Goal: Complete application form

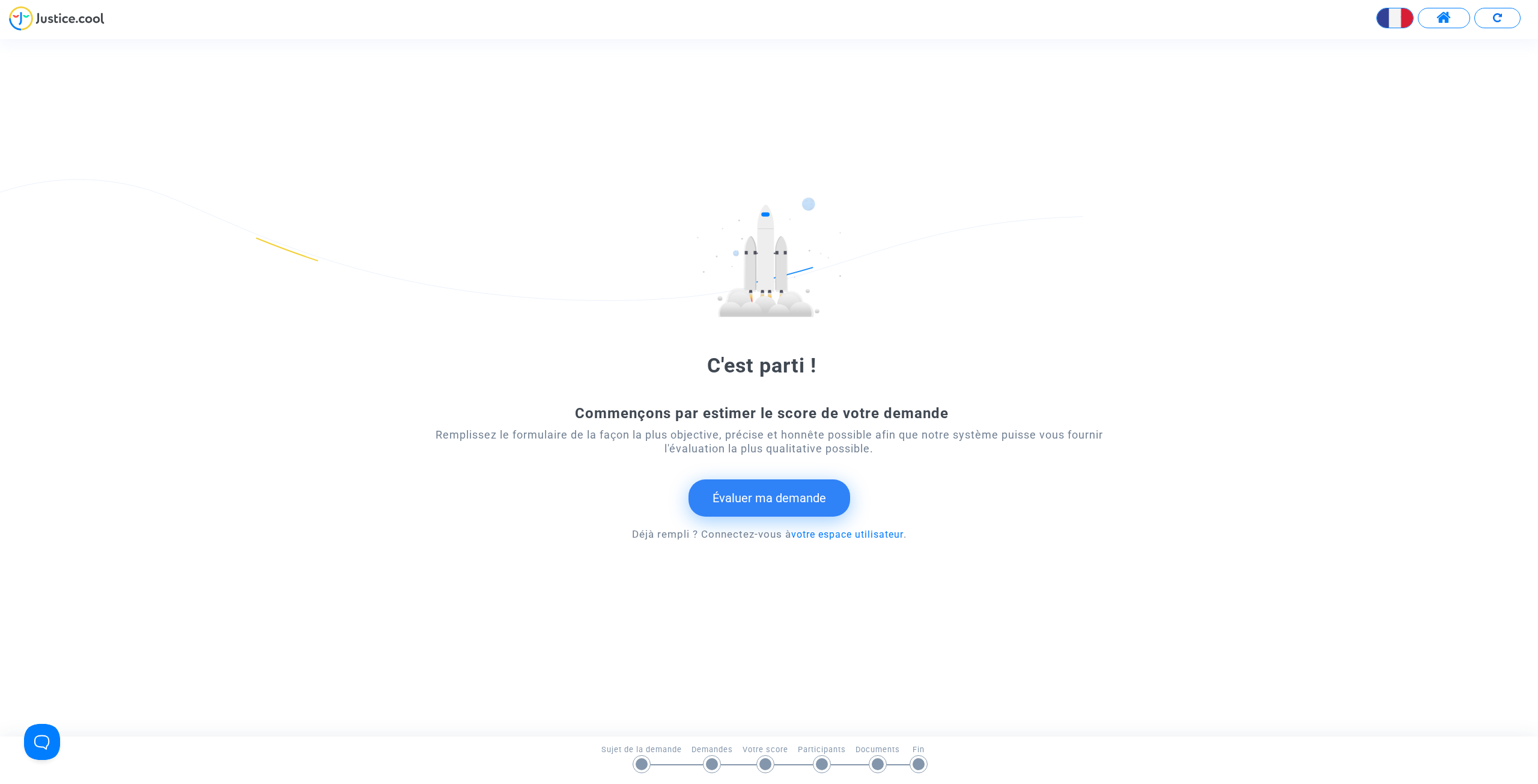
click at [769, 498] on button "Évaluer ma demande" at bounding box center [769, 497] width 162 height 38
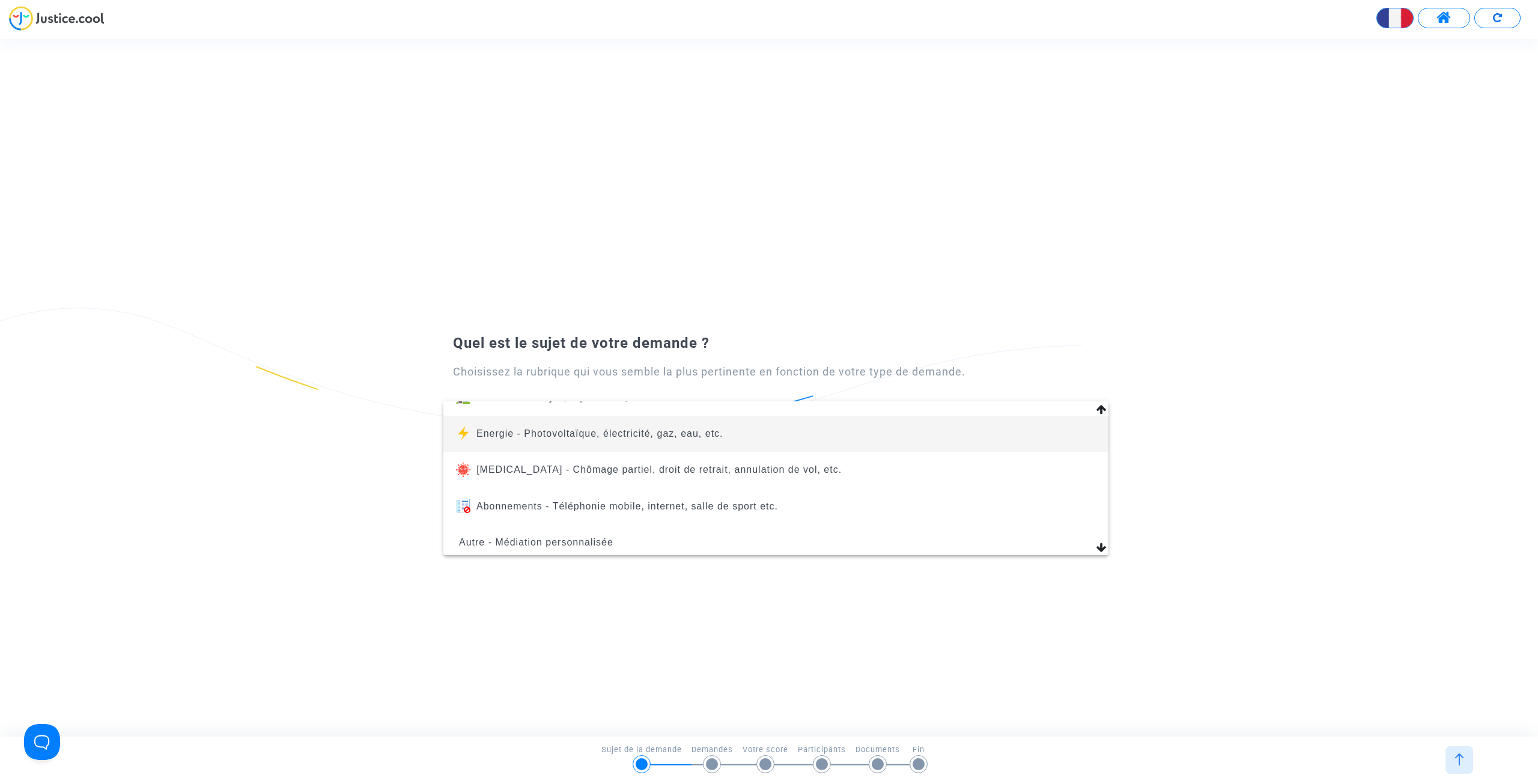
scroll to position [136, 0]
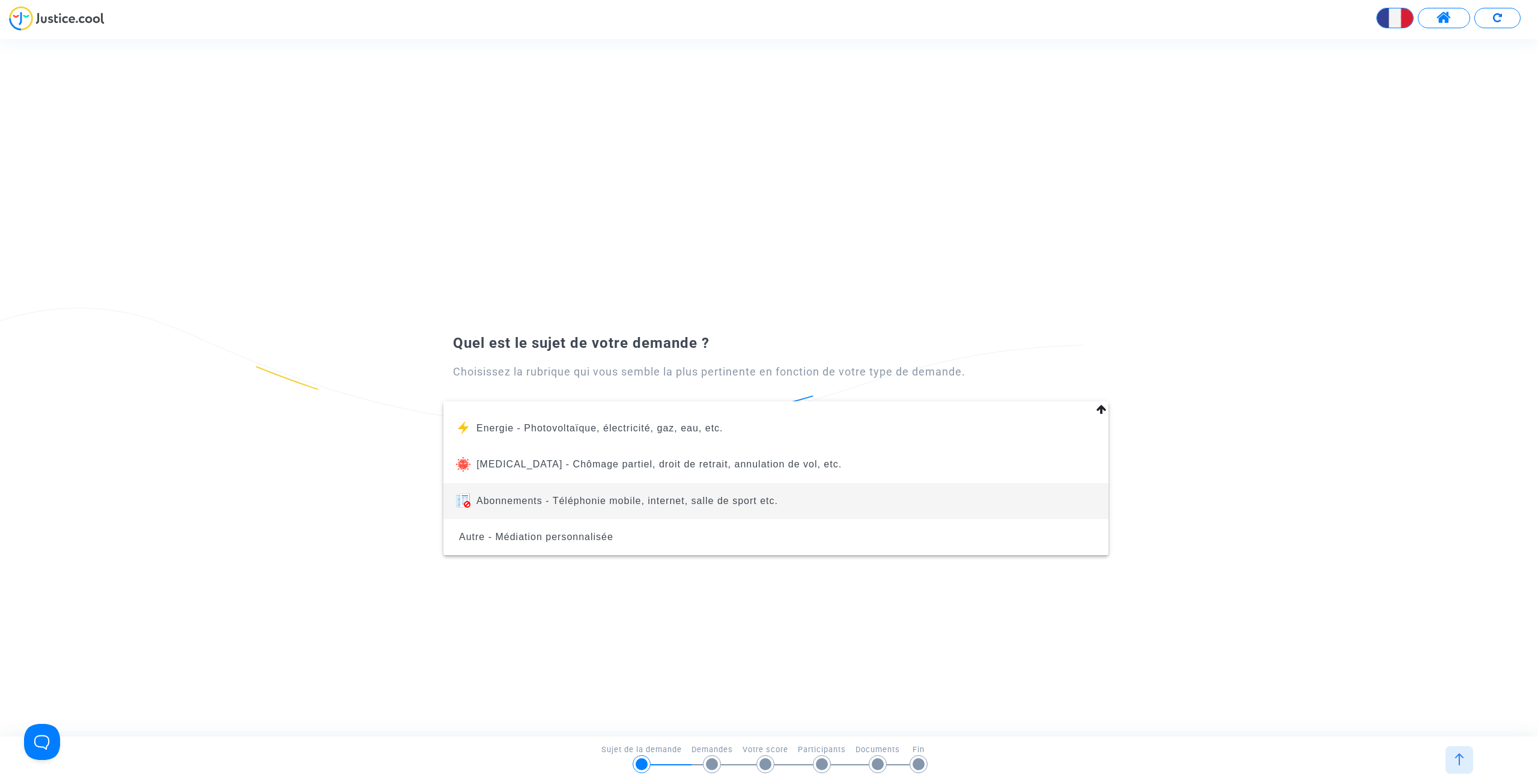
click at [539, 498] on span "Abonnements - Téléphonie mobile, internet, salle de sport etc." at bounding box center [627, 500] width 302 height 10
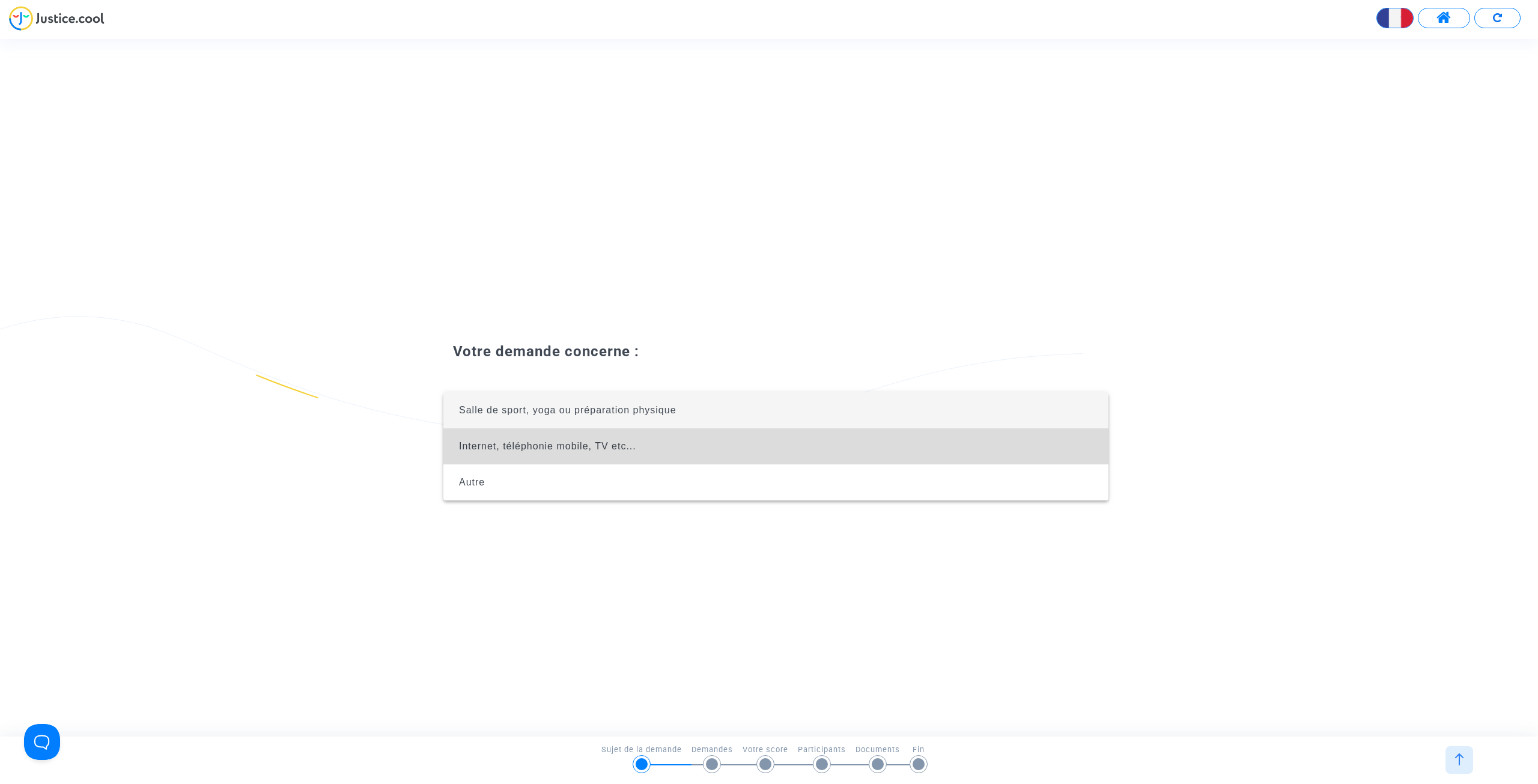
click at [563, 456] on span "Internet, téléphonie mobile, TV etc..." at bounding box center [776, 446] width 645 height 36
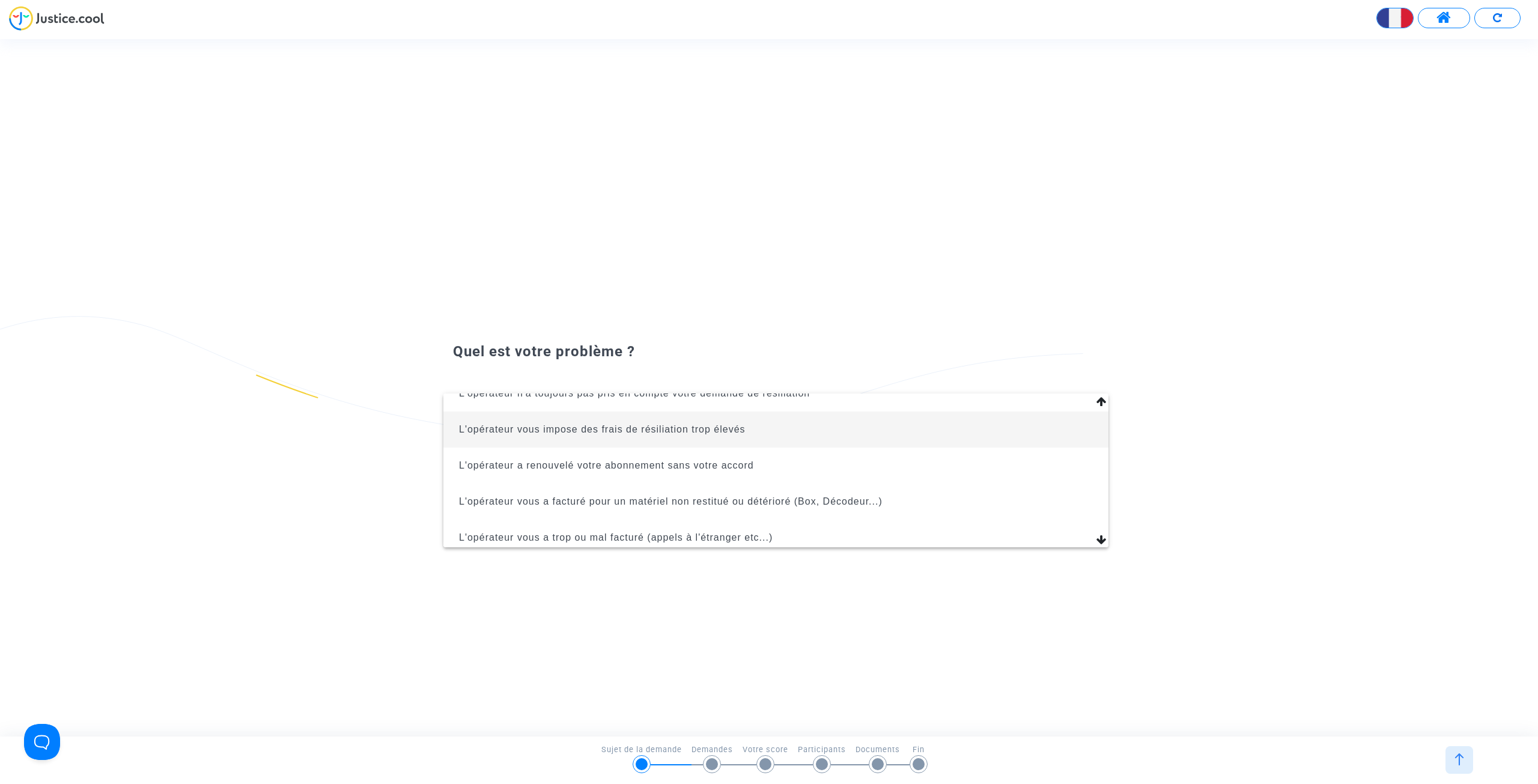
scroll to position [60, 0]
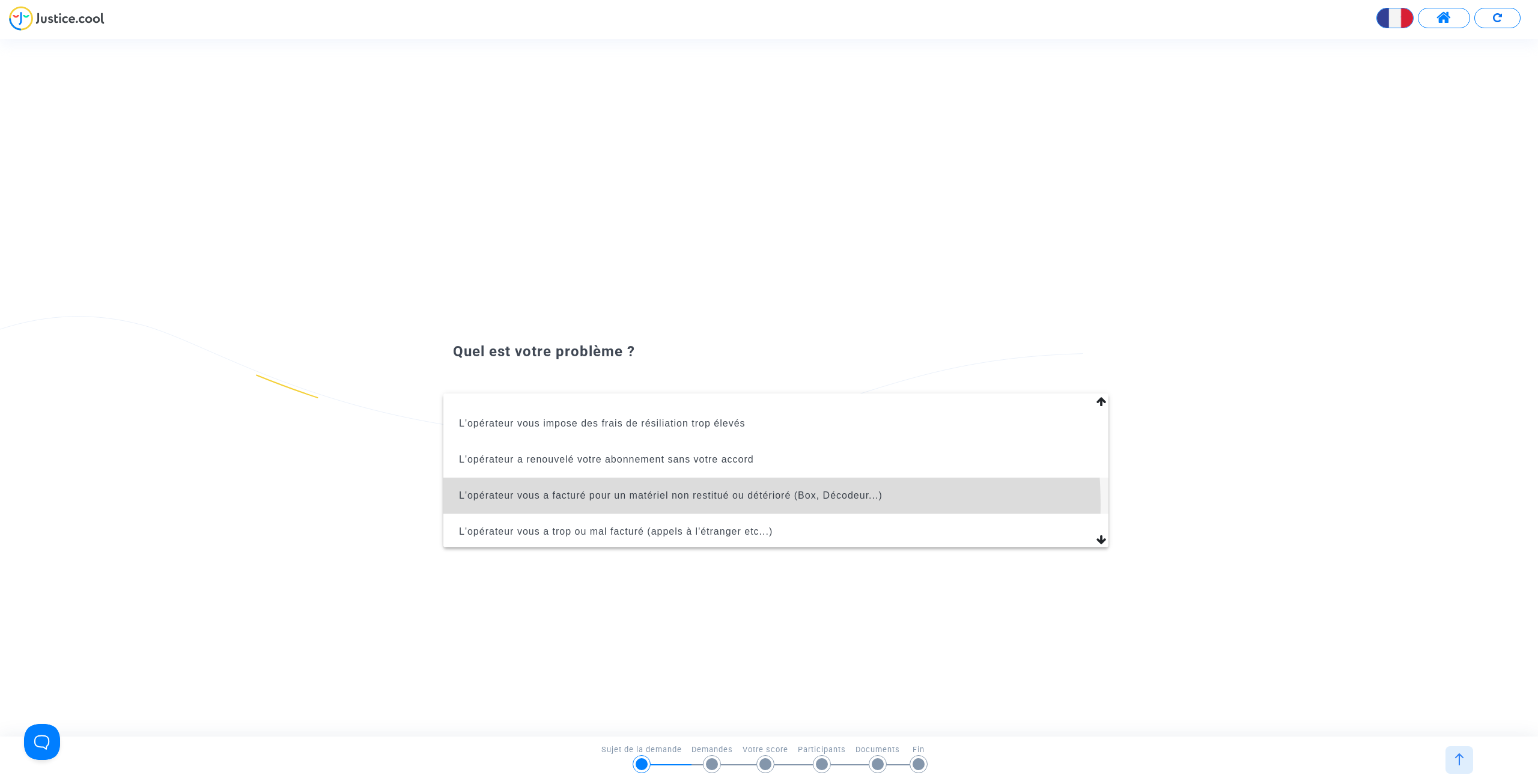
click at [735, 504] on span "L'opérateur vous a facturé pour un matériel non restitué ou détérioré (Box, Déc…" at bounding box center [776, 494] width 645 height 36
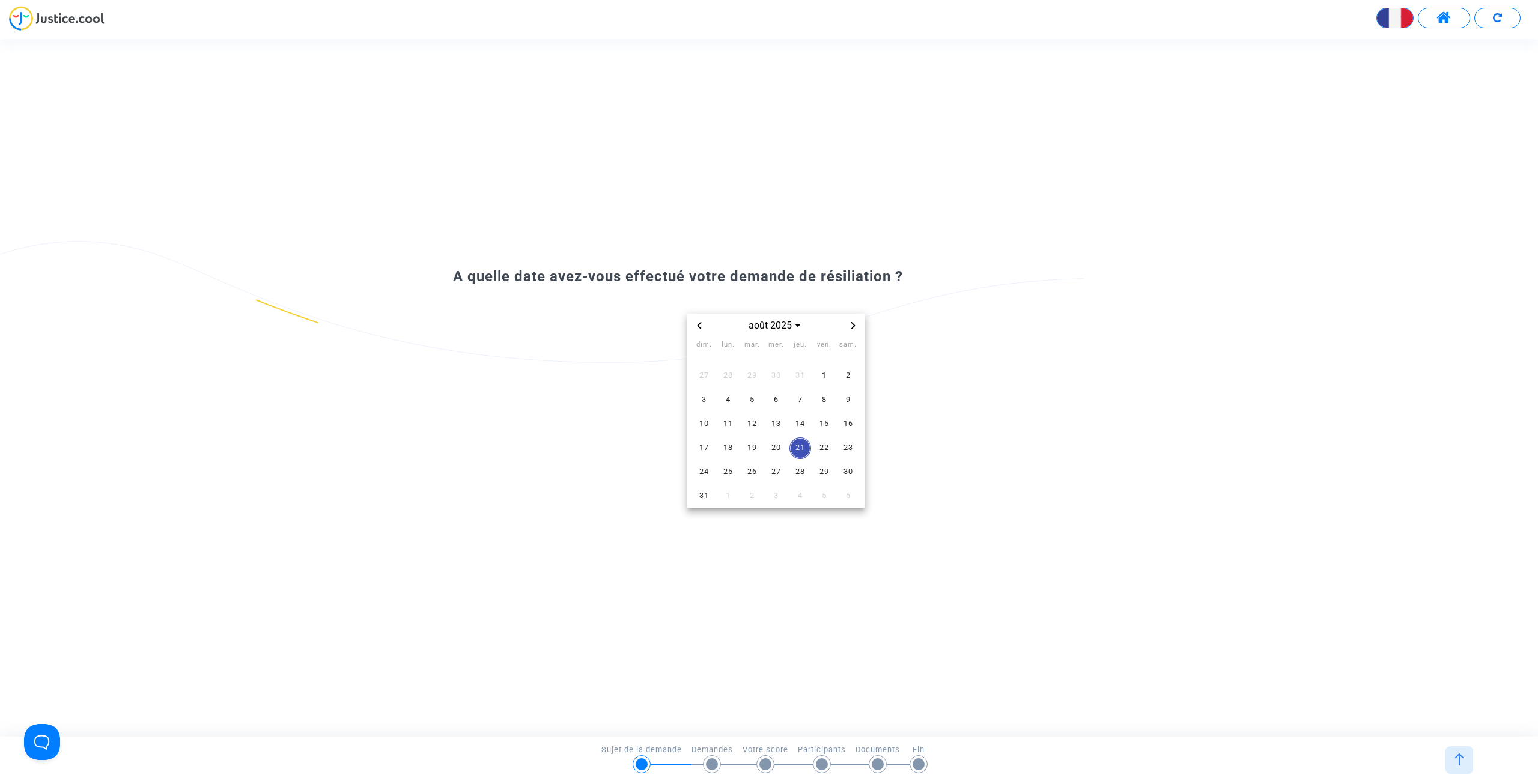
click at [697, 324] on icon "Previous month" at bounding box center [700, 325] width 7 height 7
click at [698, 324] on icon "Previous month" at bounding box center [700, 325] width 7 height 7
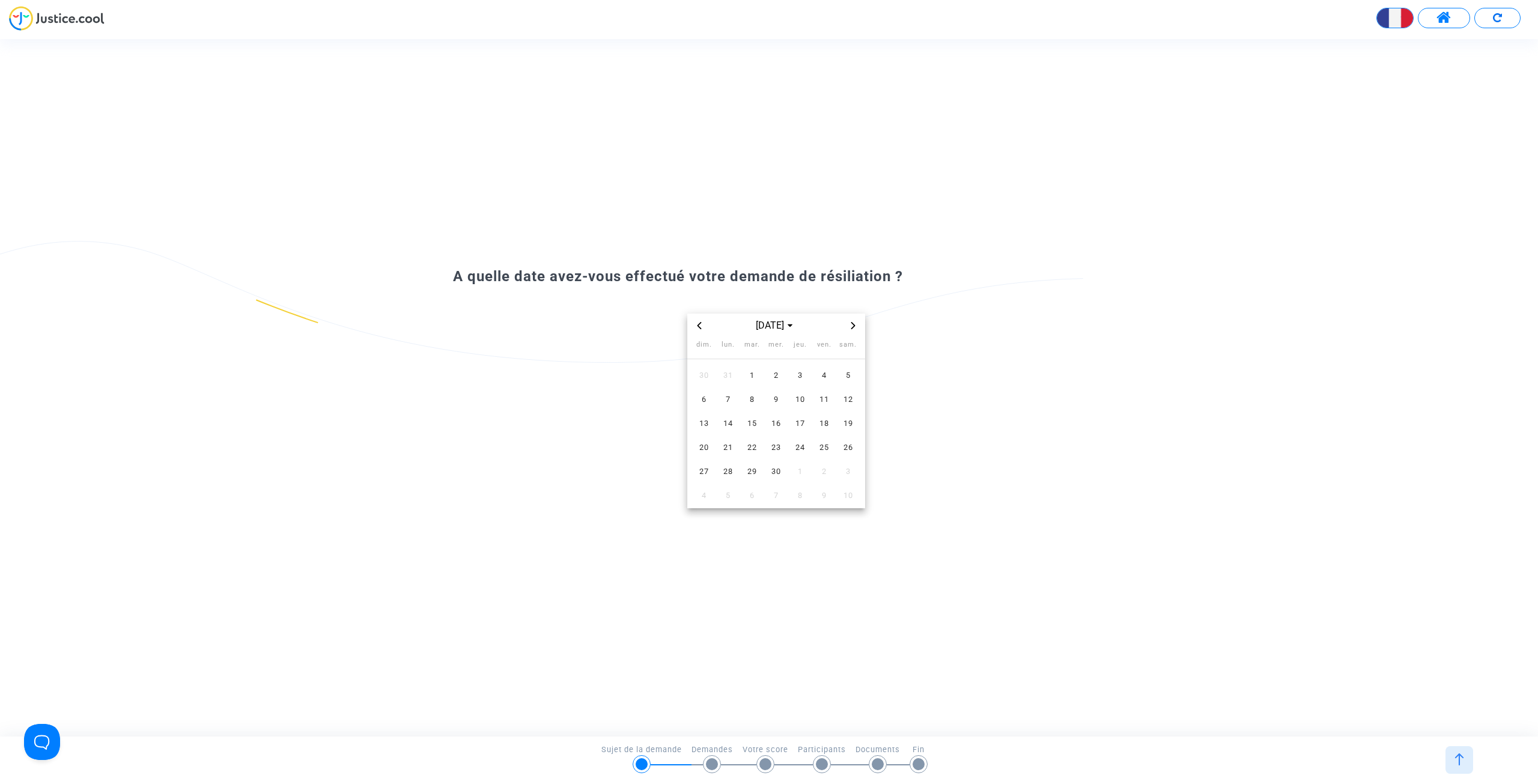
click at [698, 324] on icon "Previous month" at bounding box center [700, 325] width 7 height 7
click at [699, 324] on icon "Previous month" at bounding box center [699, 325] width 5 height 7
click at [700, 324] on icon "Previous month" at bounding box center [699, 325] width 5 height 7
click at [704, 396] on span "3" at bounding box center [704, 400] width 22 height 22
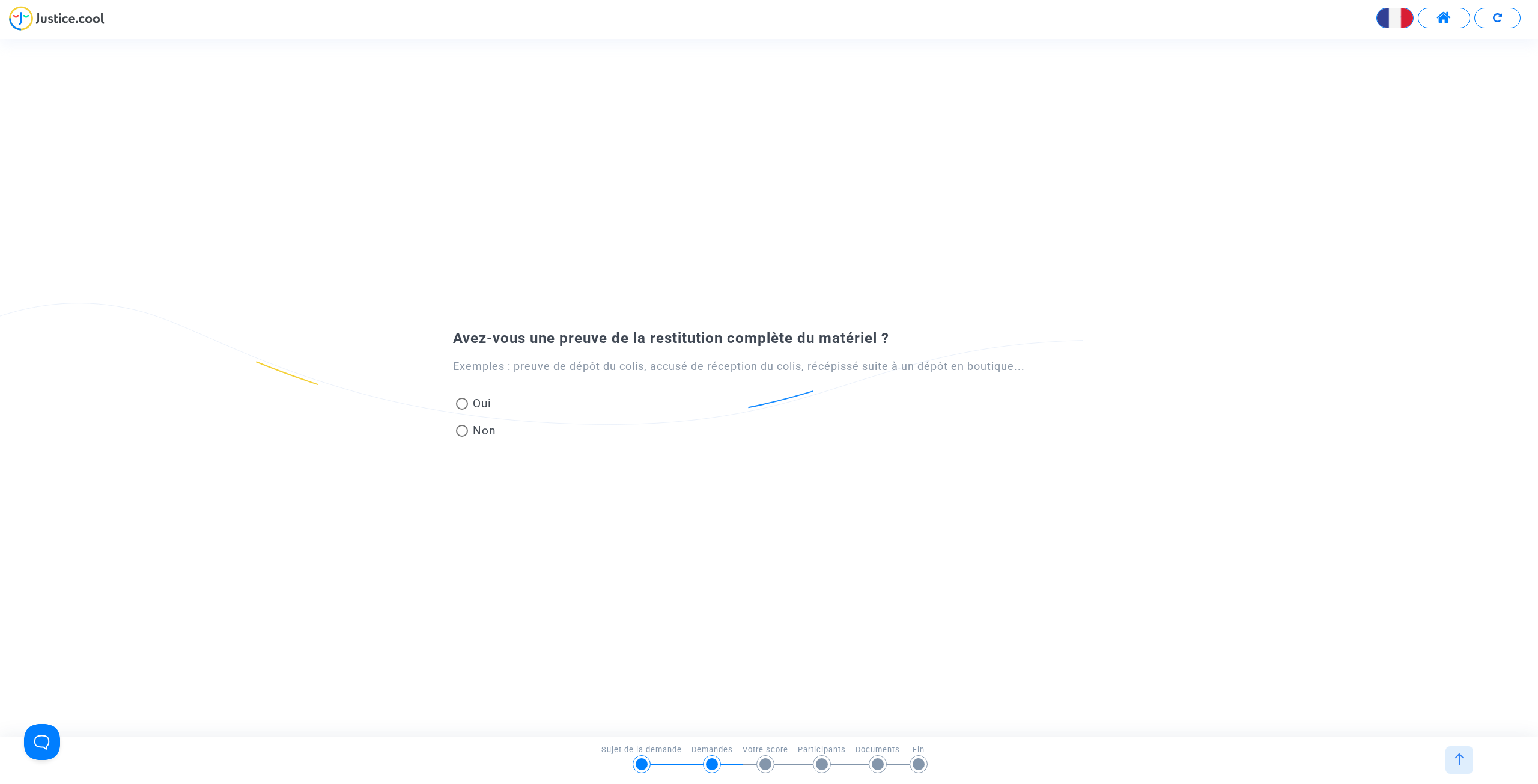
click at [481, 402] on span "Oui" at bounding box center [479, 403] width 23 height 17
click at [461, 410] on input "Oui" at bounding box center [461, 410] width 1 height 1
radio input "true"
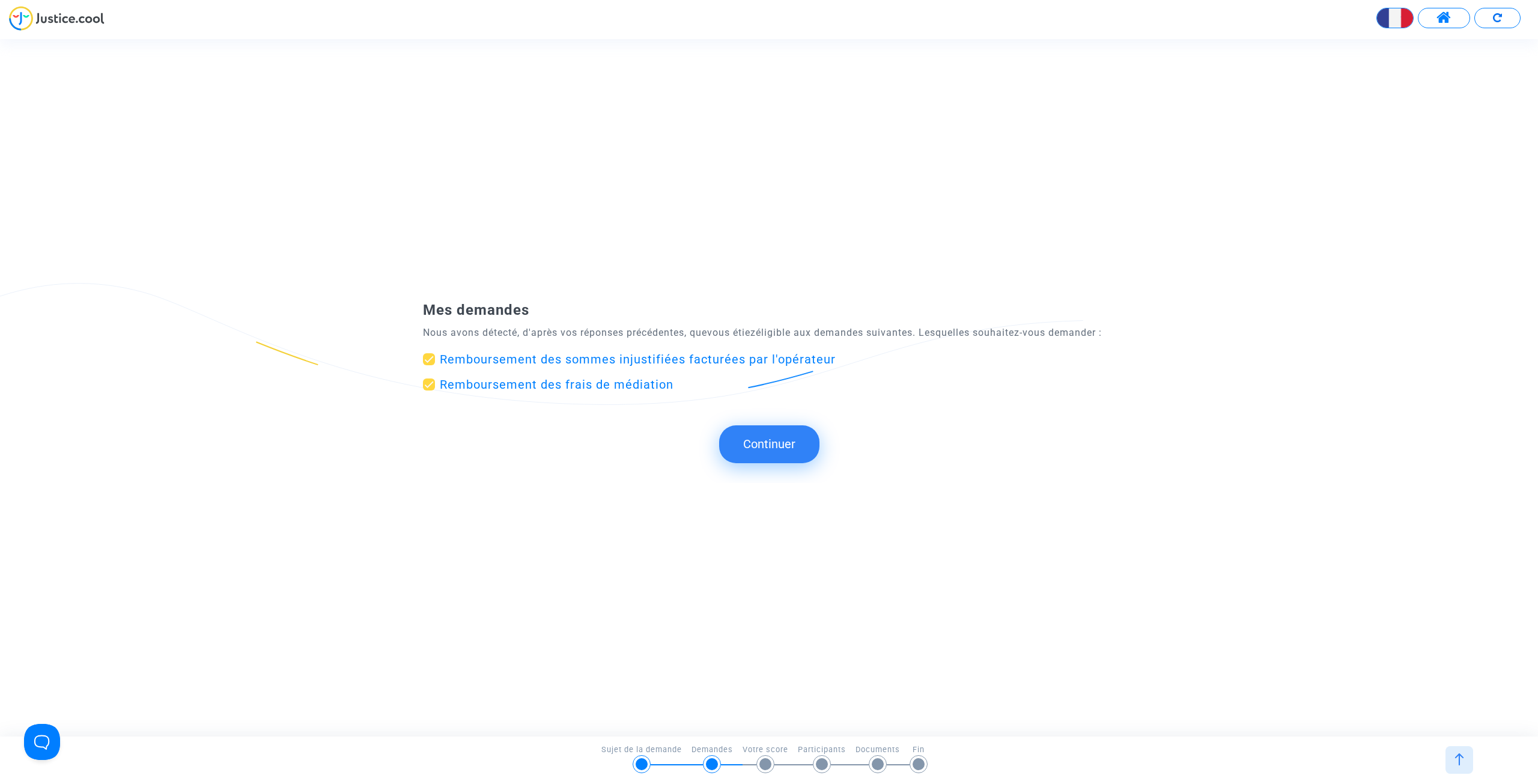
click at [791, 451] on button "Continuer" at bounding box center [769, 444] width 100 height 38
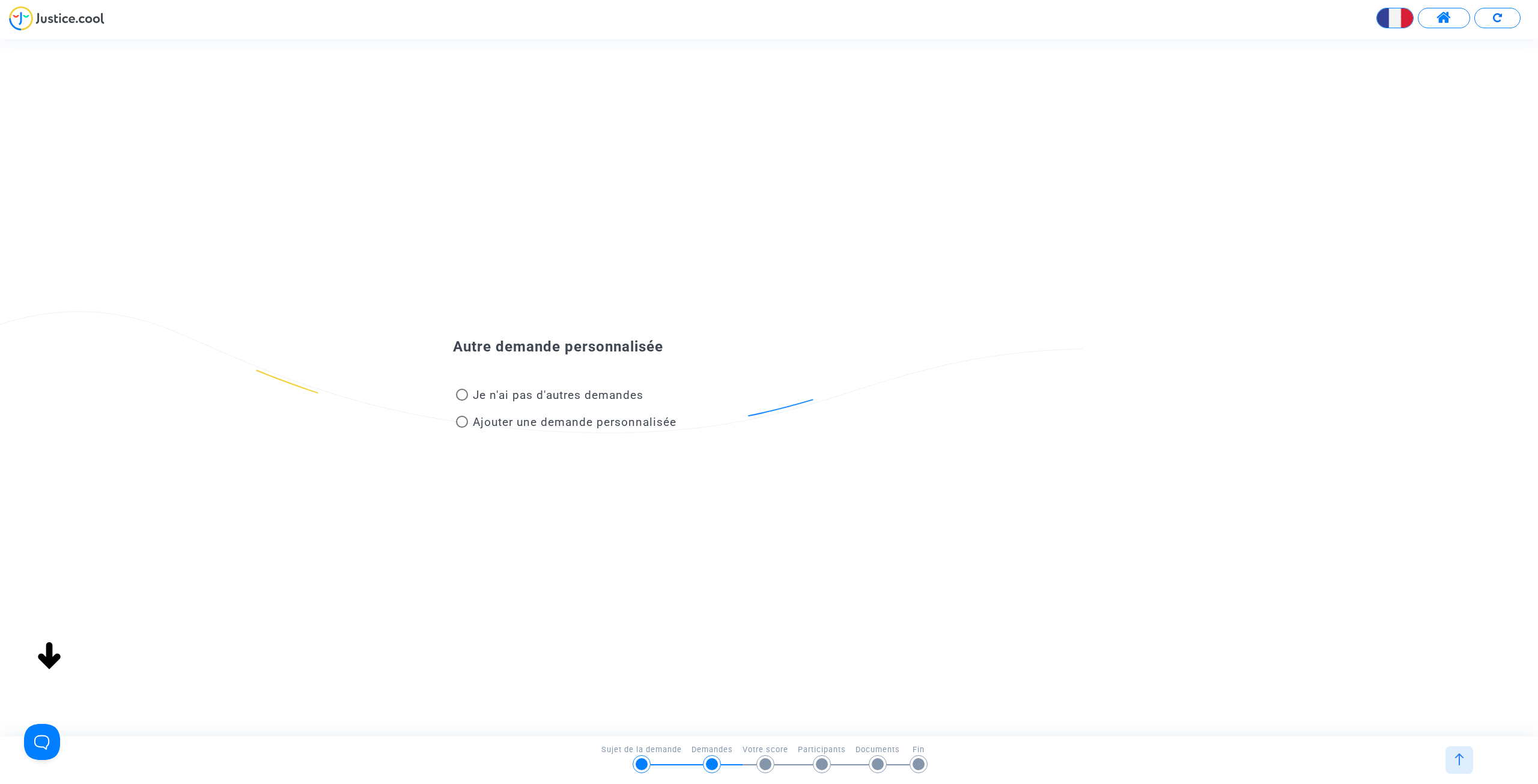
click at [575, 396] on span "Je n'ai pas d'autres demandes" at bounding box center [558, 394] width 171 height 14
click at [461, 401] on input "Je n'ai pas d'autres demandes" at bounding box center [461, 401] width 1 height 1
radio input "true"
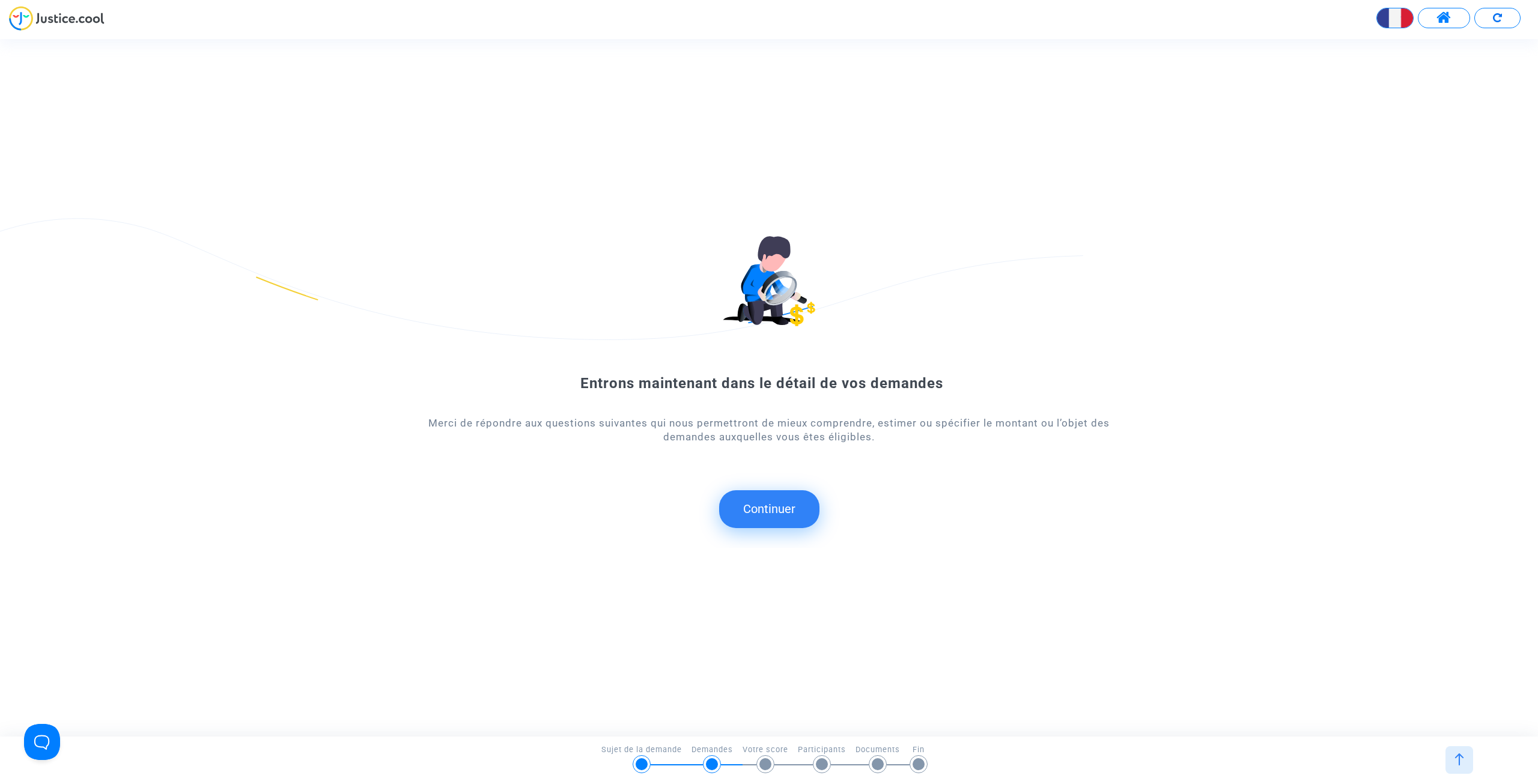
click at [749, 506] on button "Continuer" at bounding box center [769, 508] width 100 height 38
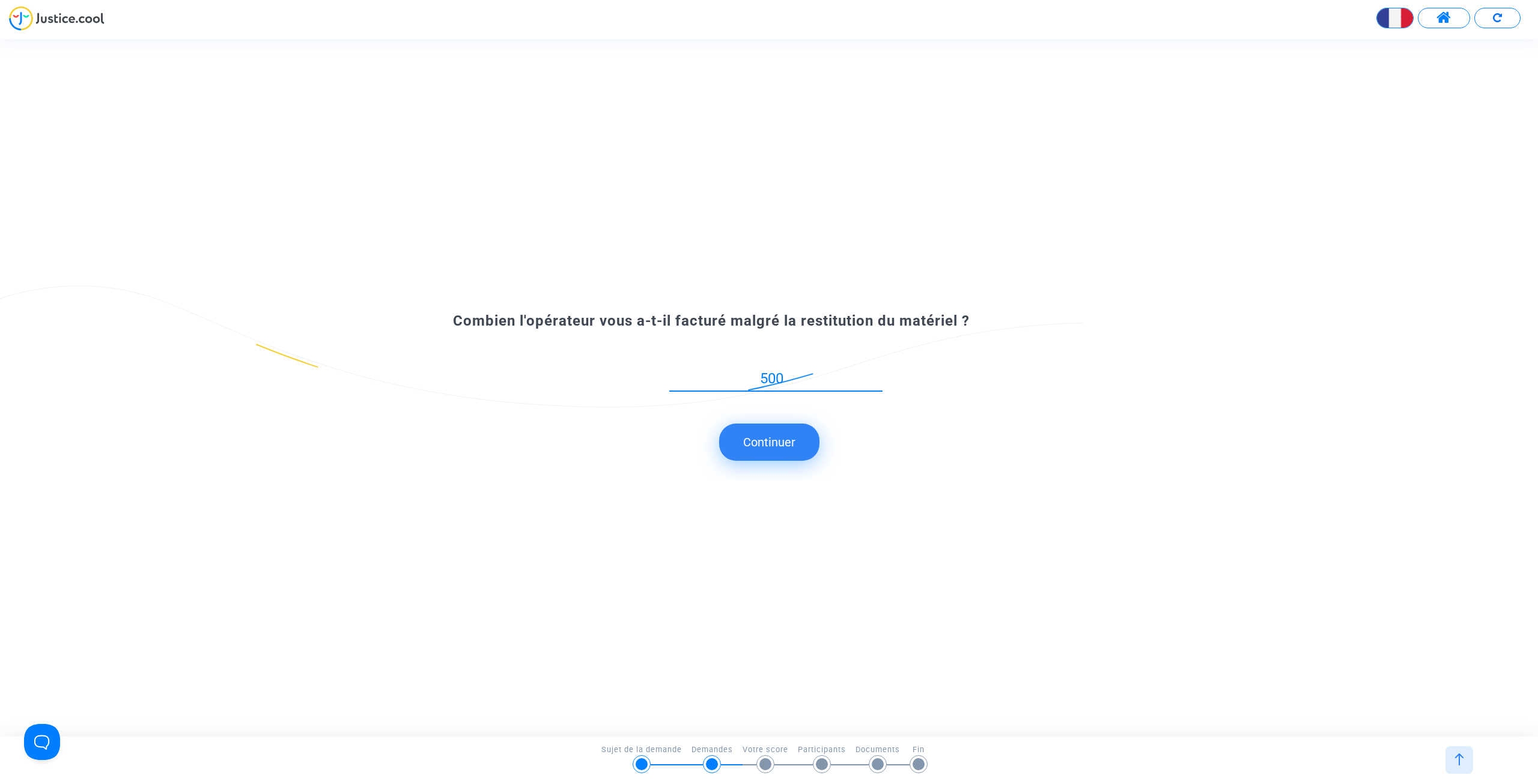
type input "500"
click at [751, 436] on button "Continuer" at bounding box center [769, 442] width 100 height 38
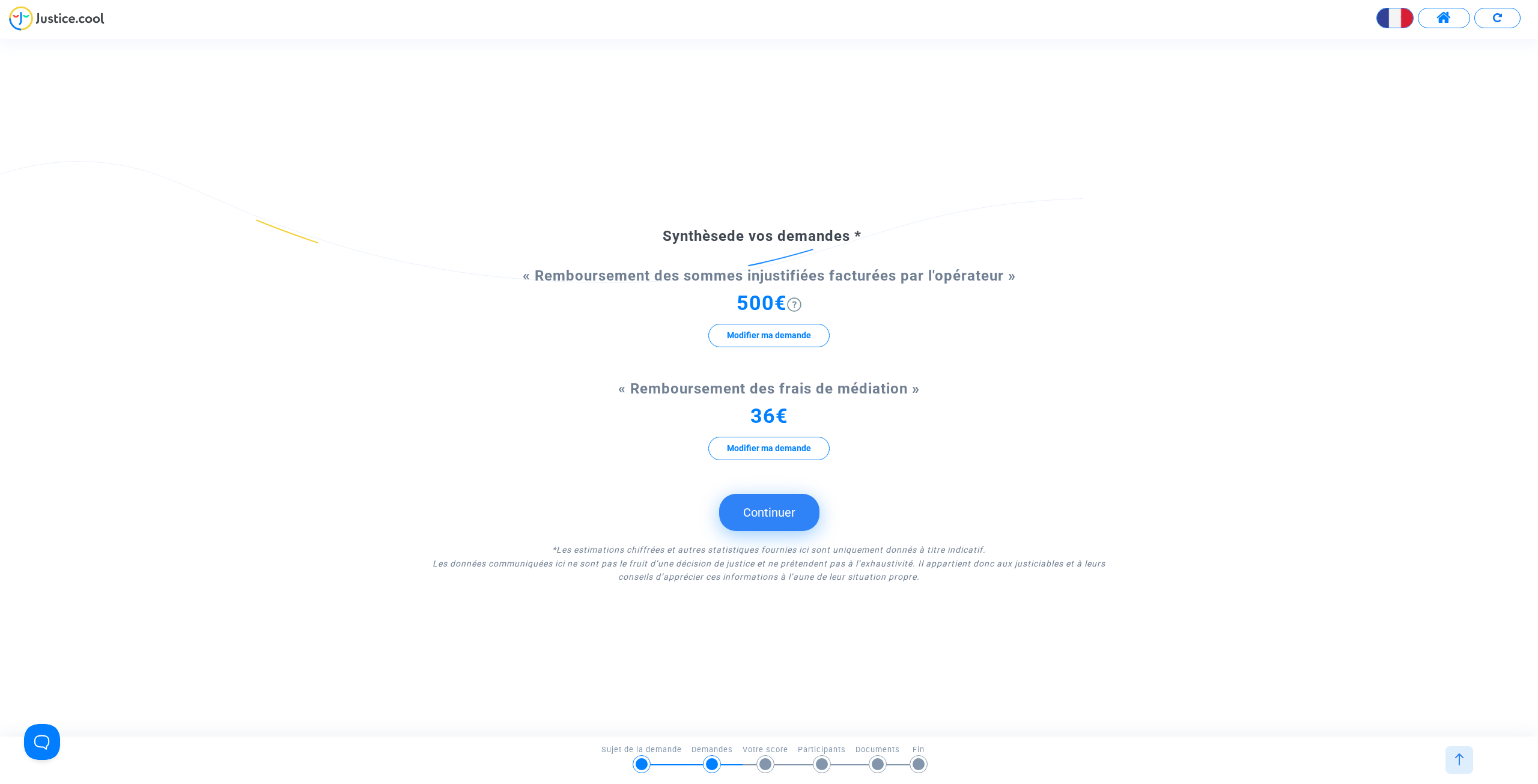
click at [815, 511] on button "Continuer" at bounding box center [769, 512] width 100 height 38
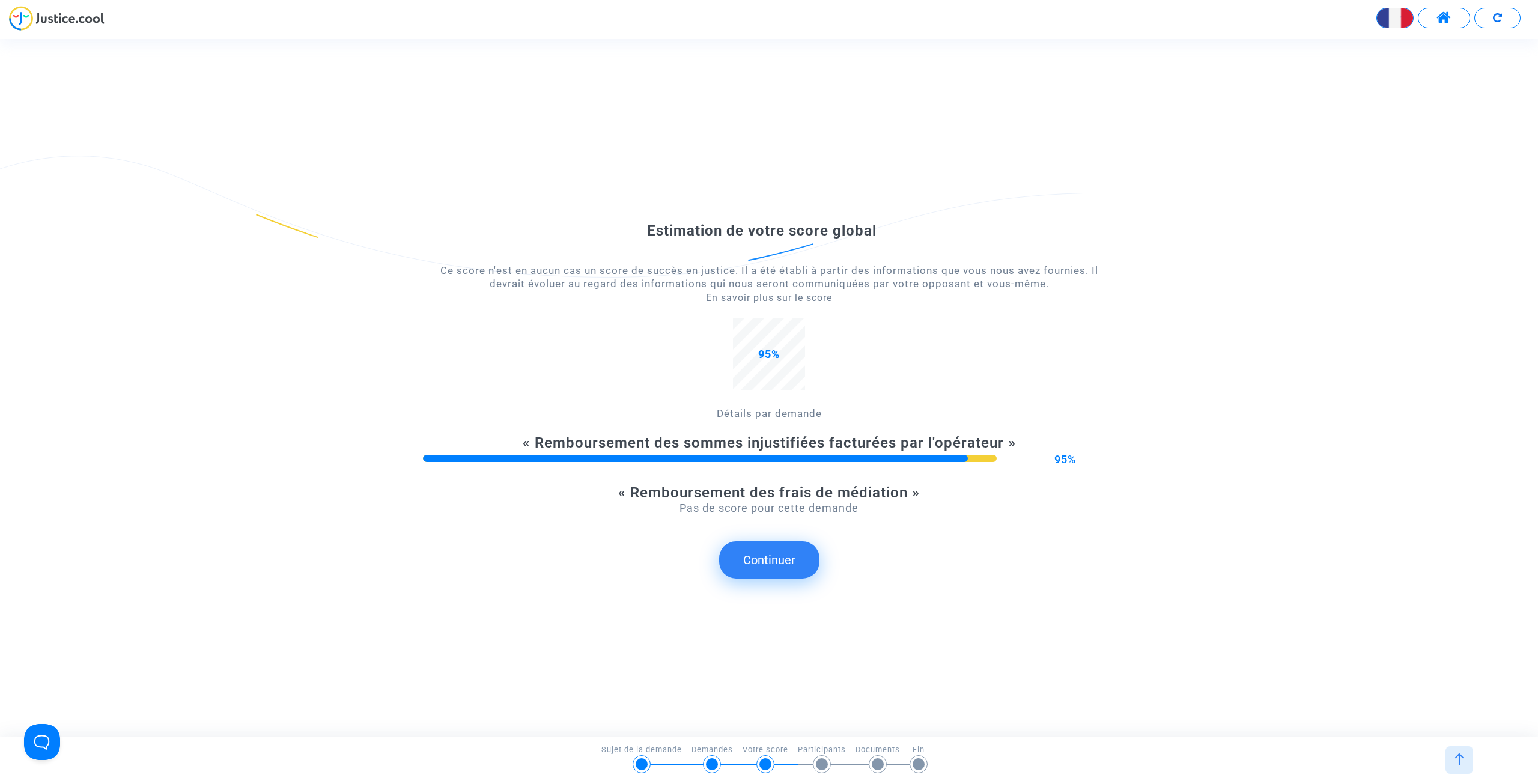
click at [784, 552] on button "Continuer" at bounding box center [769, 560] width 100 height 38
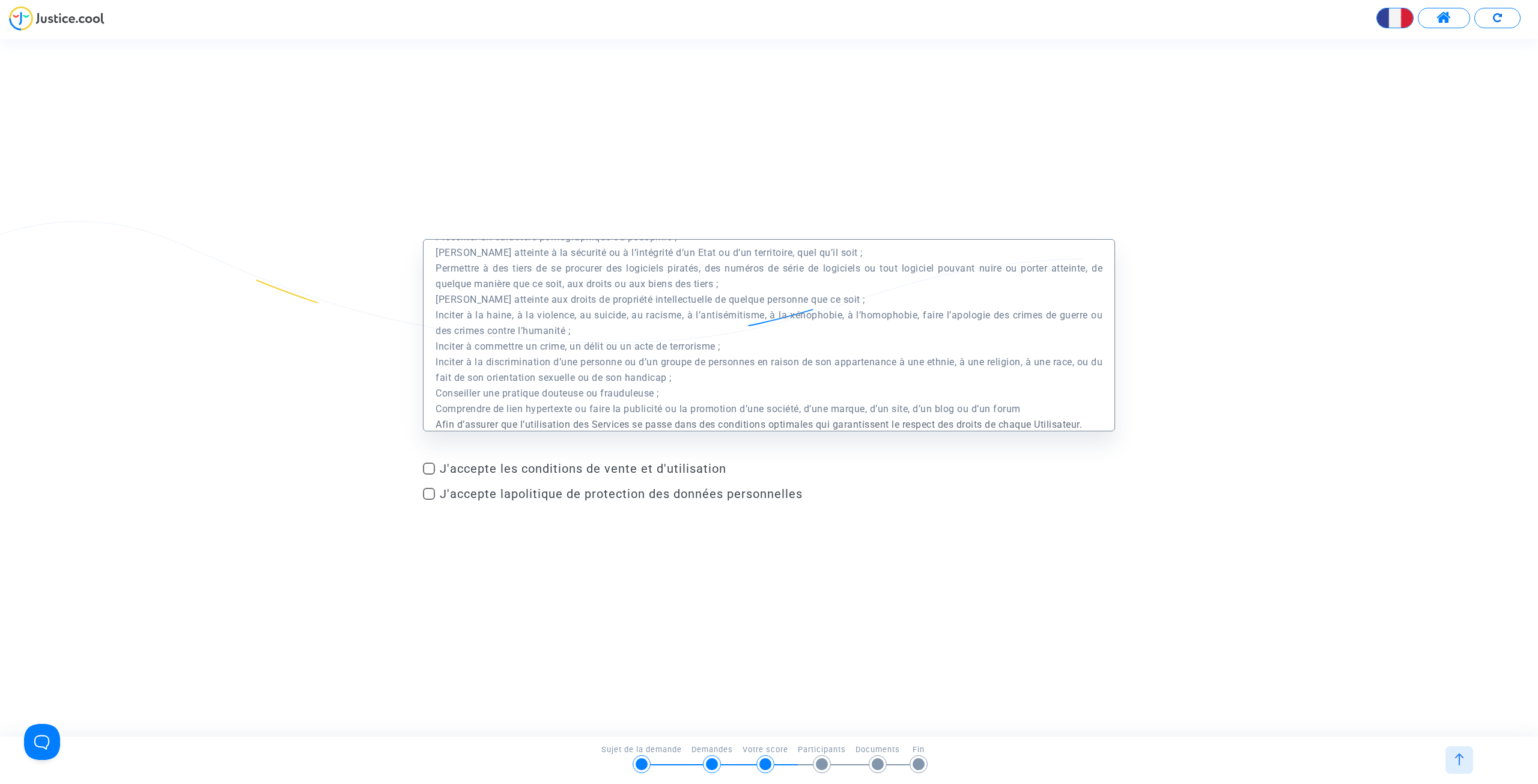
scroll to position [3664, 0]
